Goal: Transaction & Acquisition: Purchase product/service

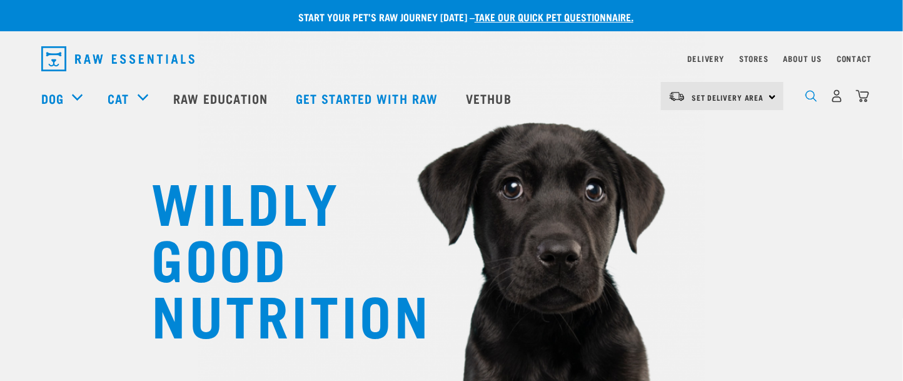
click at [810, 94] on img "dropdown navigation" at bounding box center [812, 96] width 12 height 12
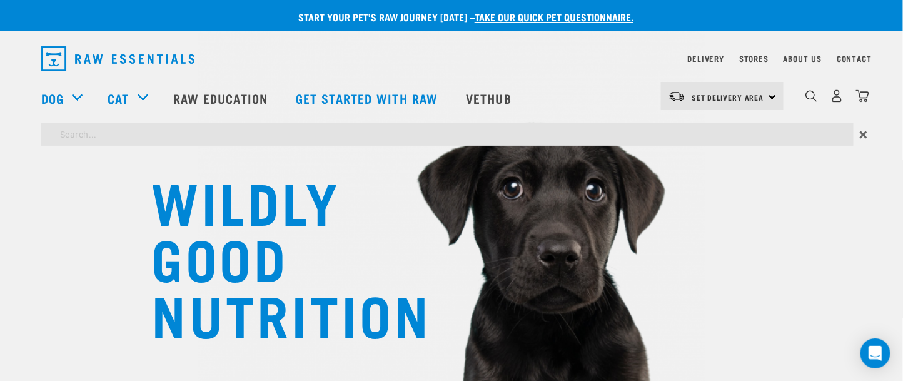
click at [162, 136] on input "search" at bounding box center [447, 134] width 813 height 23
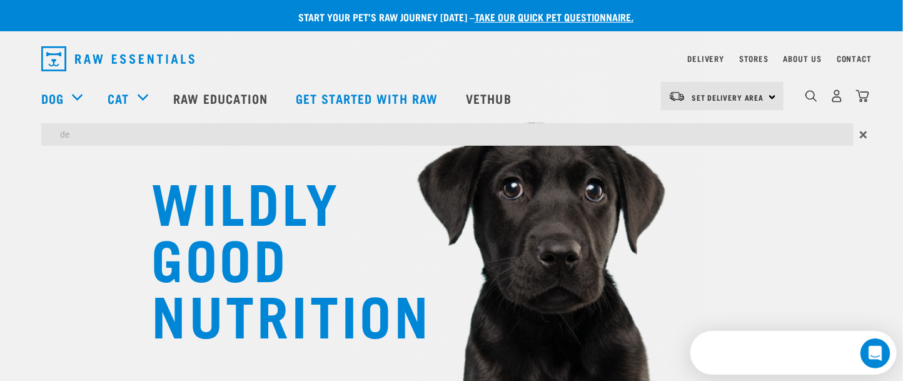
type input "DE earth"
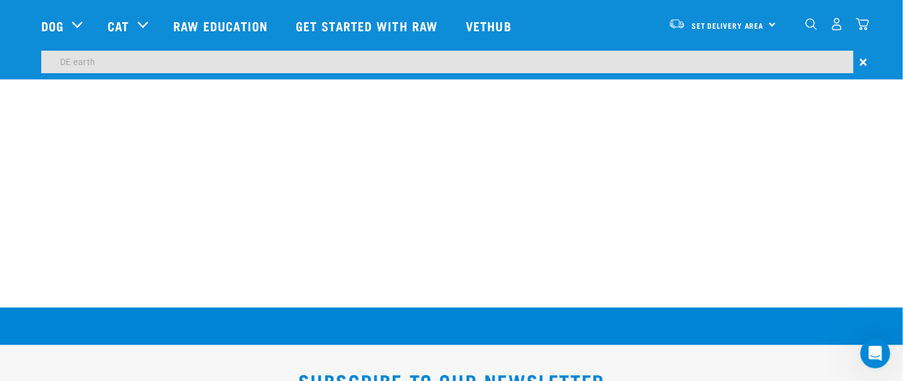
scroll to position [2401, 0]
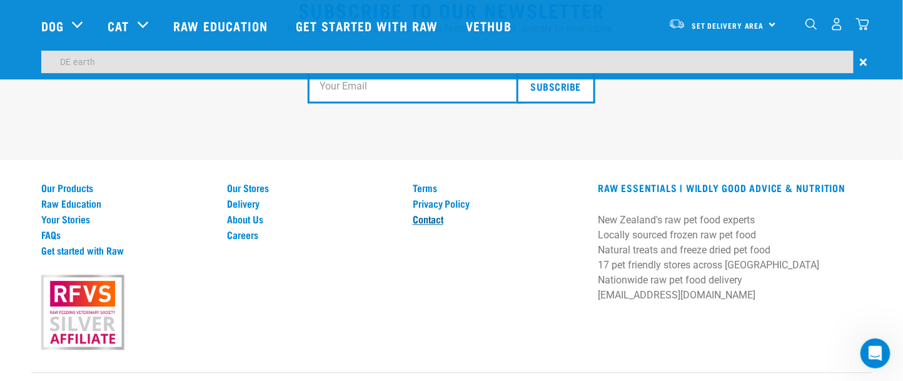
click at [430, 213] on link "Contact" at bounding box center [498, 218] width 171 height 11
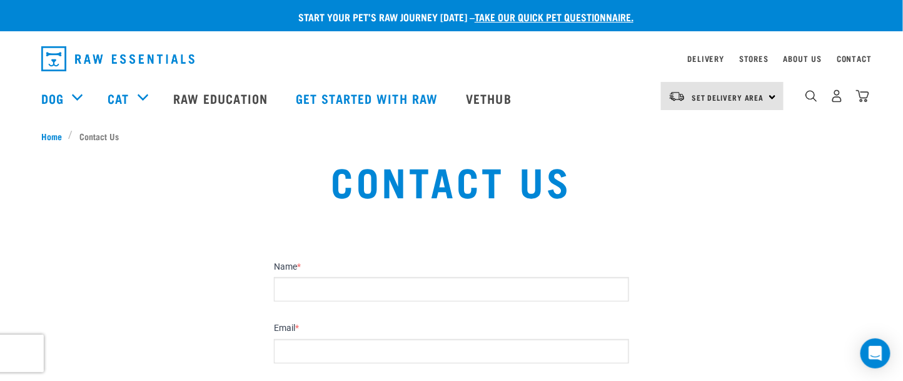
drag, startPoint x: 909, startPoint y: 33, endPoint x: 891, endPoint y: -31, distance: 65.6
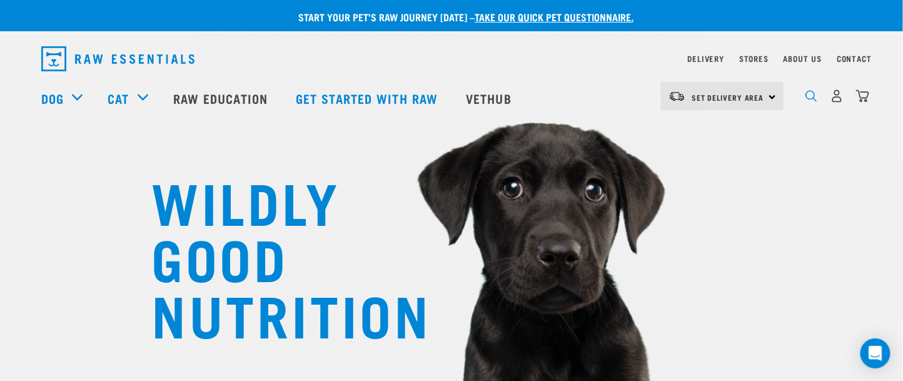
click at [816, 96] on img "dropdown navigation" at bounding box center [812, 96] width 12 height 12
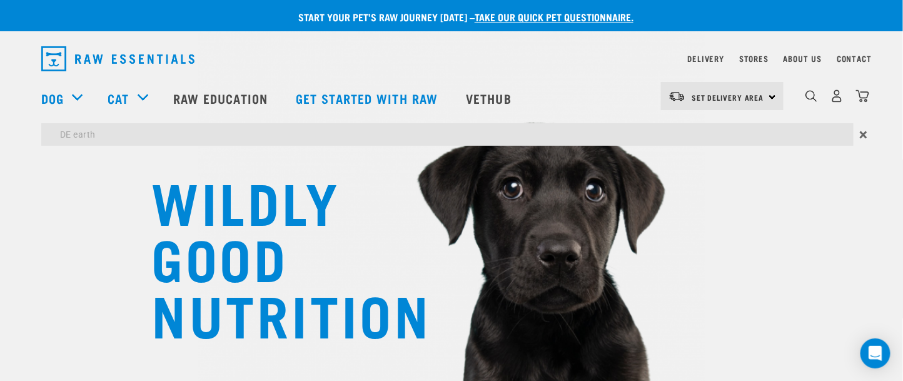
drag, startPoint x: 173, startPoint y: 126, endPoint x: 162, endPoint y: 138, distance: 15.9
click at [171, 133] on input "DE earth" at bounding box center [447, 134] width 813 height 23
type input "DE earth"
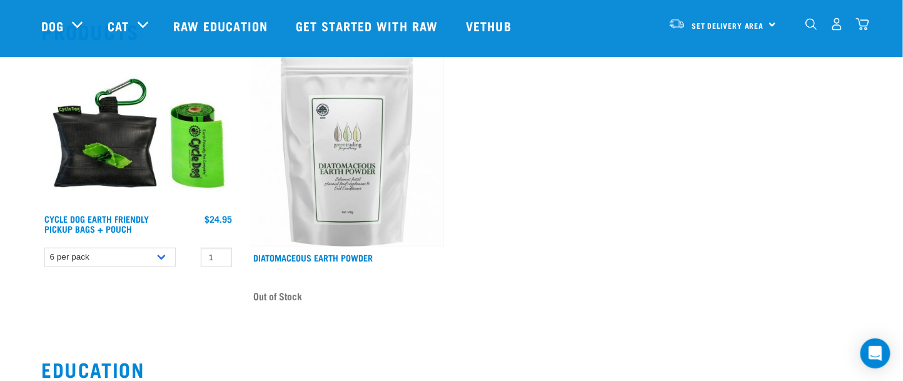
scroll to position [140, 0]
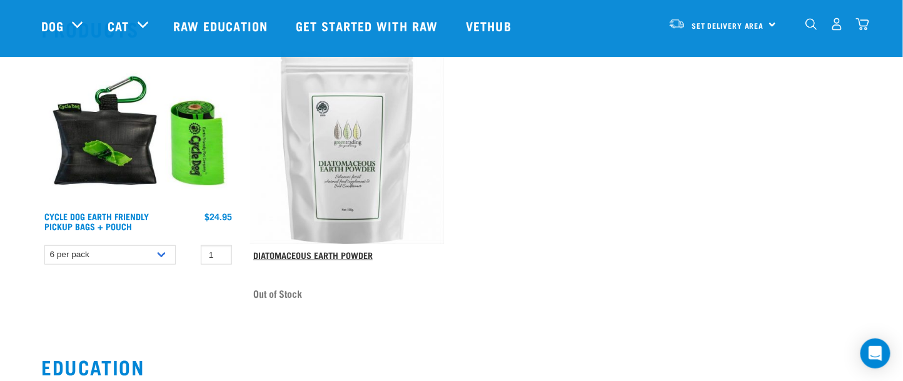
click at [346, 253] on link "Diatomaceous Earth Powder" at bounding box center [312, 255] width 119 height 4
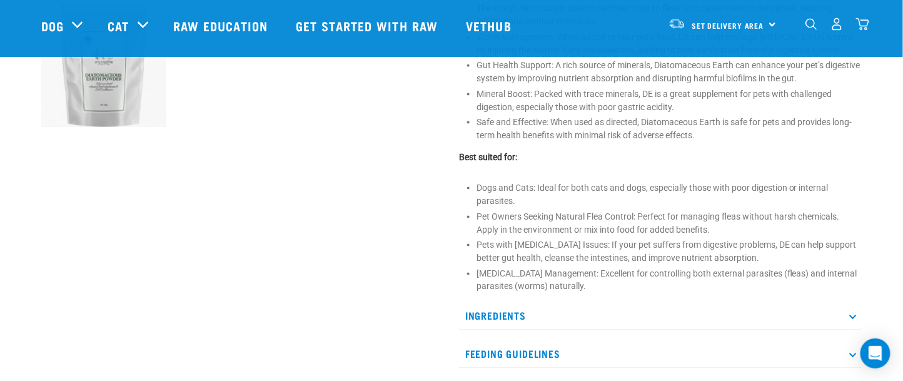
scroll to position [613, 0]
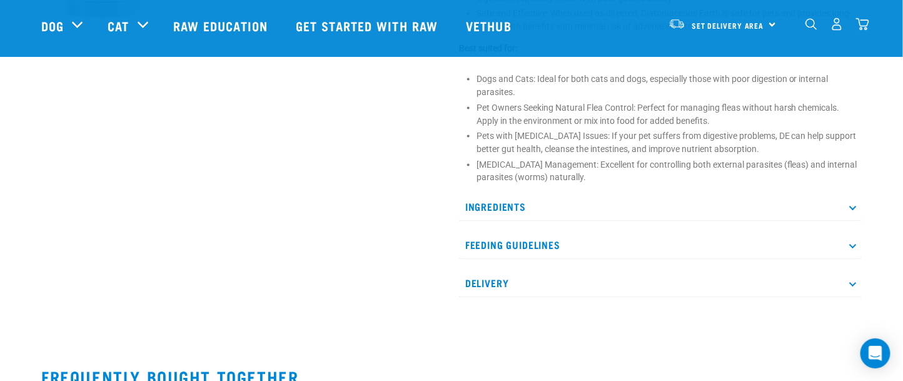
click at [856, 243] on icon at bounding box center [852, 244] width 7 height 7
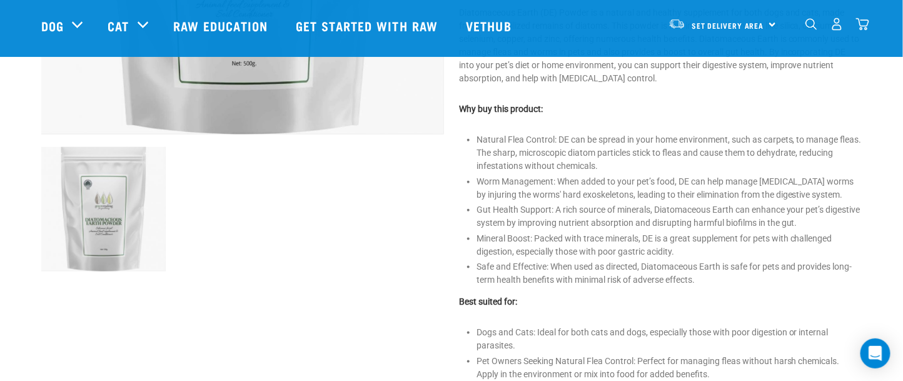
scroll to position [0, 0]
